Goal: Information Seeking & Learning: Learn about a topic

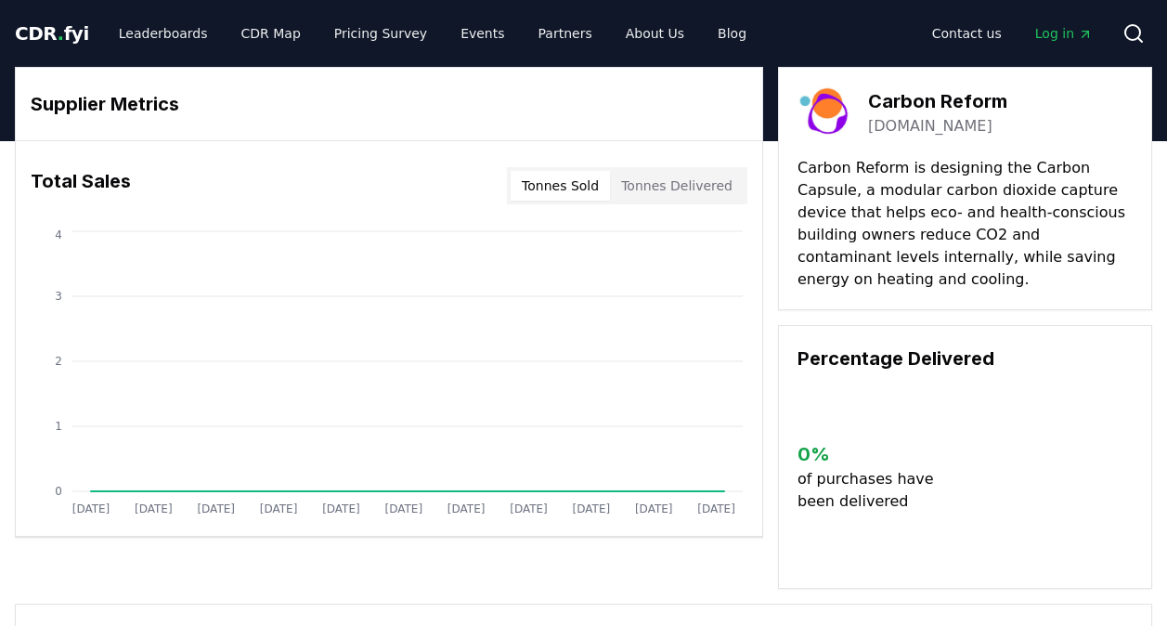
scroll to position [21, 0]
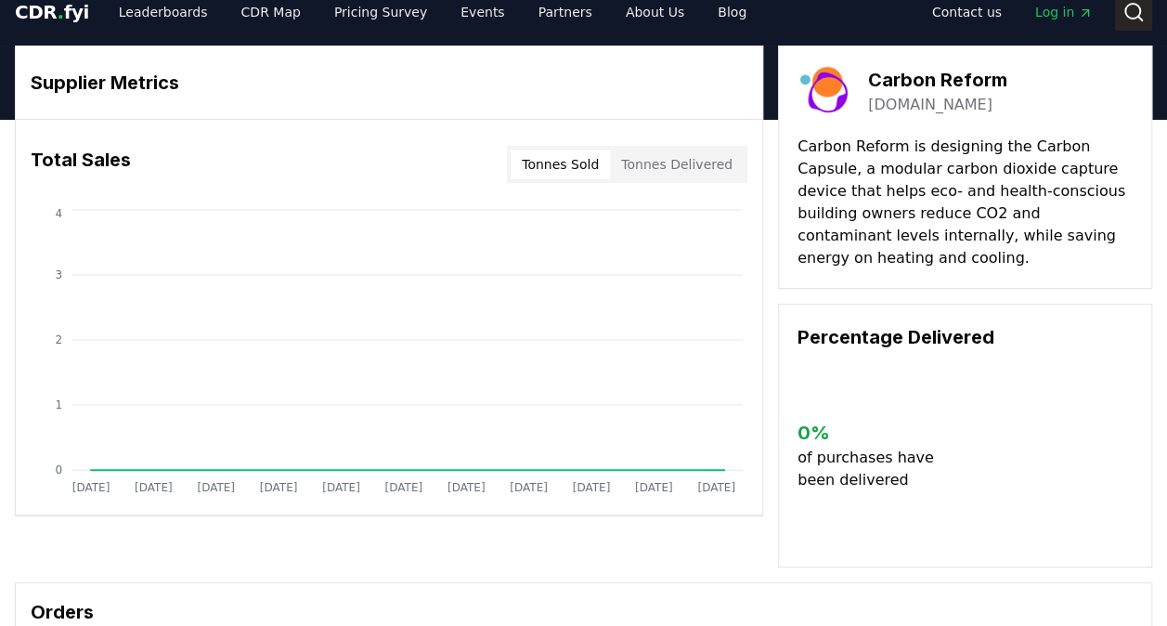
click at [1138, 6] on circle at bounding box center [1132, 11] width 15 height 15
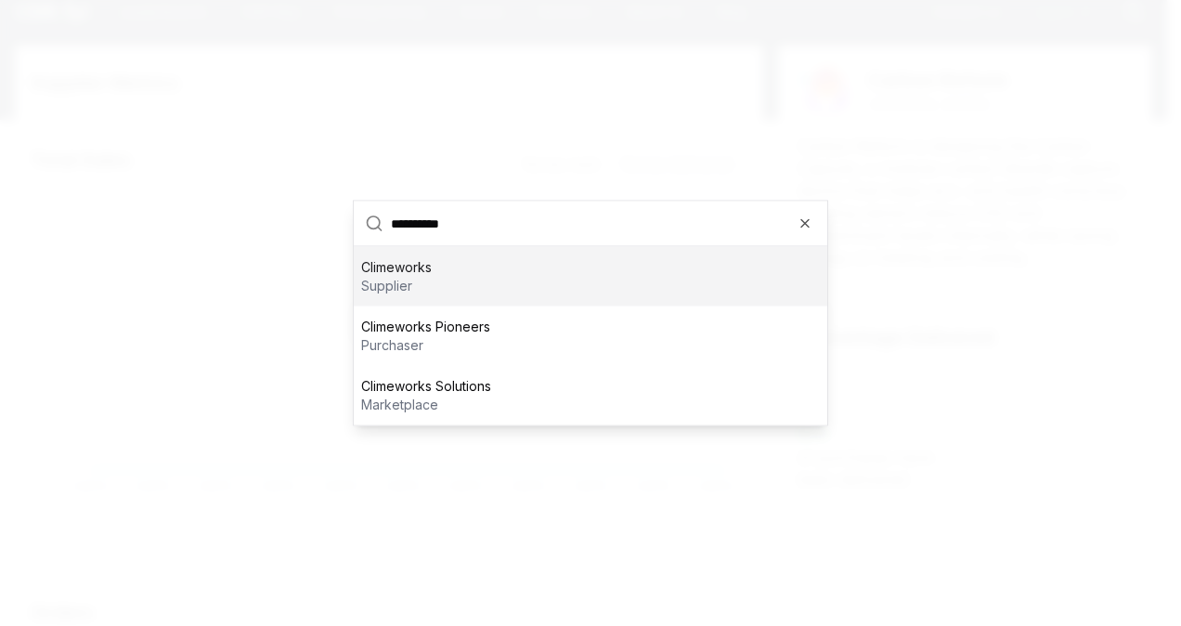
type input "**********"
click at [720, 278] on div "Climeworks supplier" at bounding box center [590, 276] width 473 height 59
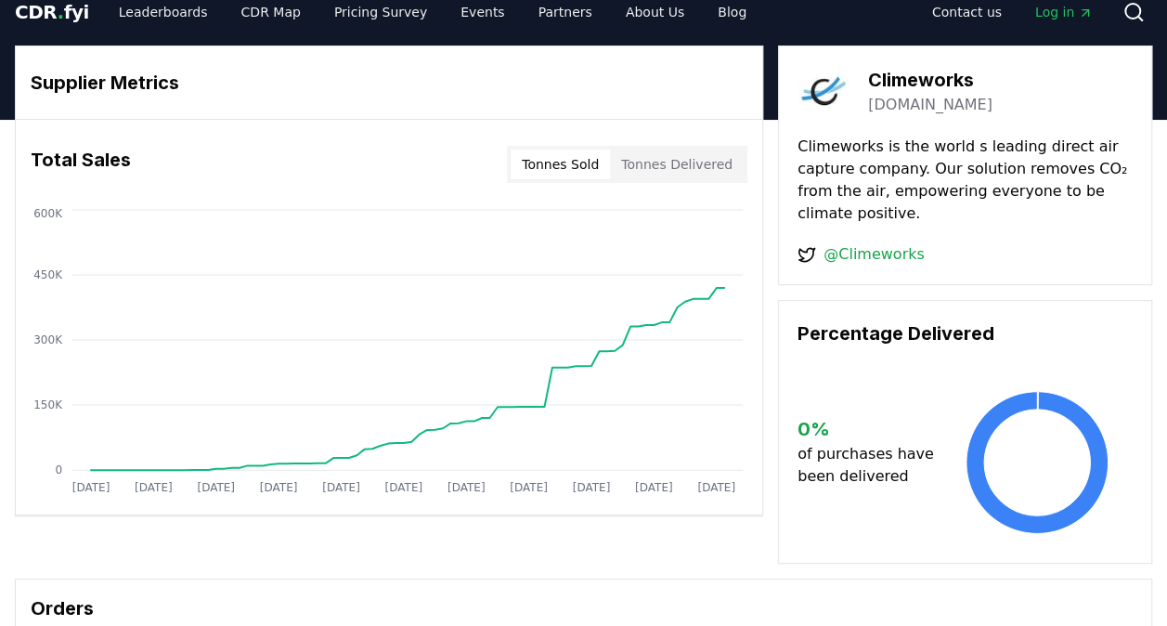
click at [915, 117] on div "Climeworks [DOMAIN_NAME] Climeworks is the world s leading direct air capture c…" at bounding box center [965, 164] width 374 height 239
click at [915, 110] on link "[DOMAIN_NAME]" at bounding box center [930, 105] width 124 height 22
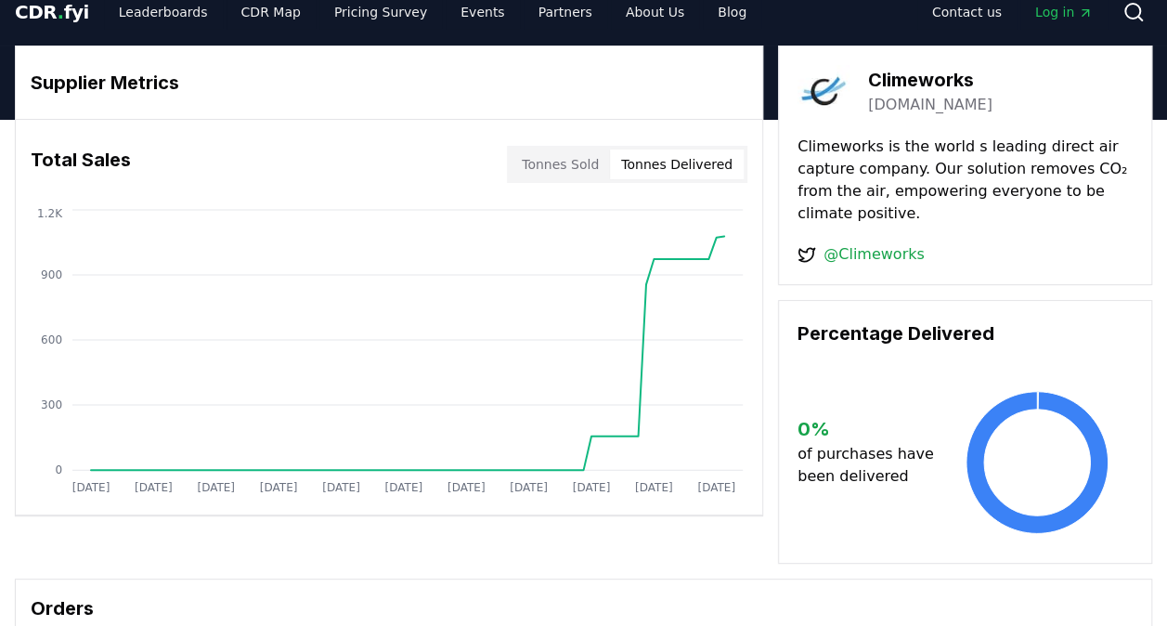
click at [640, 172] on button "Tonnes Delivered" at bounding box center [677, 164] width 134 height 30
click at [623, 172] on button "Tonnes Delivered" at bounding box center [677, 164] width 134 height 30
click at [600, 173] on button "Tonnes Sold" at bounding box center [559, 164] width 99 height 30
click at [666, 174] on button "Tonnes Delivered" at bounding box center [677, 164] width 134 height 30
click at [604, 170] on button "Tonnes Sold" at bounding box center [559, 164] width 99 height 30
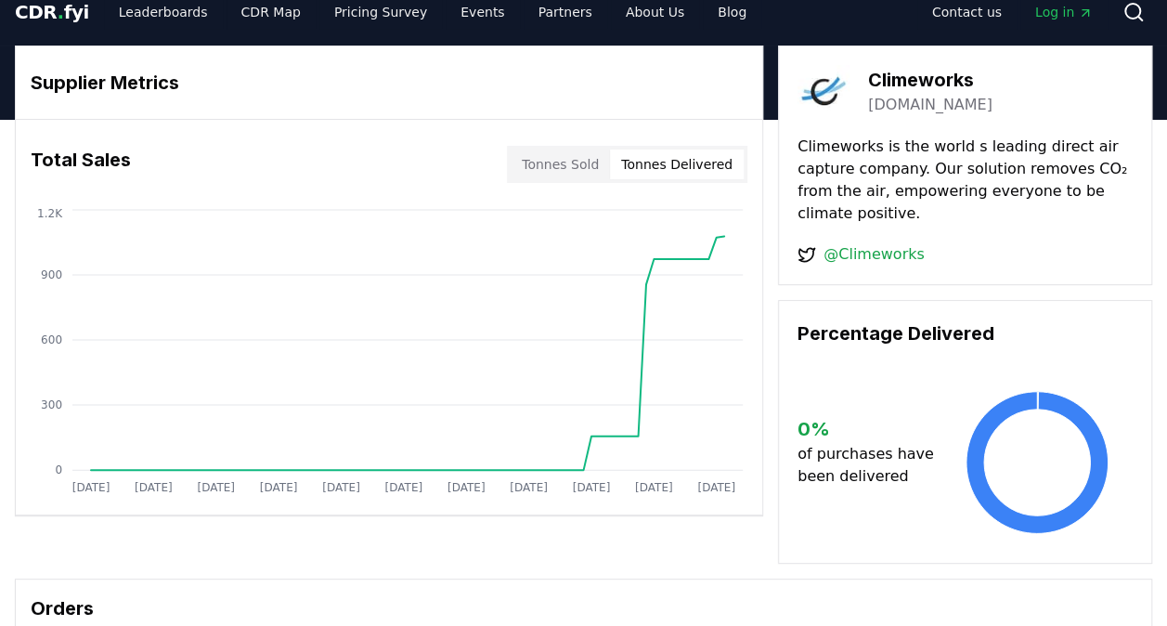
click at [668, 170] on button "Tonnes Delivered" at bounding box center [677, 164] width 134 height 30
